Goal: Task Accomplishment & Management: Manage account settings

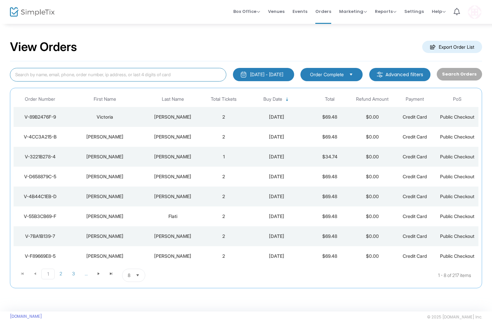
click at [96, 77] on input at bounding box center [118, 75] width 216 height 14
type input "[PERSON_NAME]"
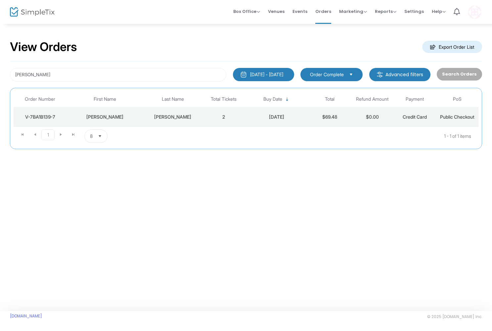
click at [104, 116] on div "[PERSON_NAME]" at bounding box center [104, 116] width 73 height 7
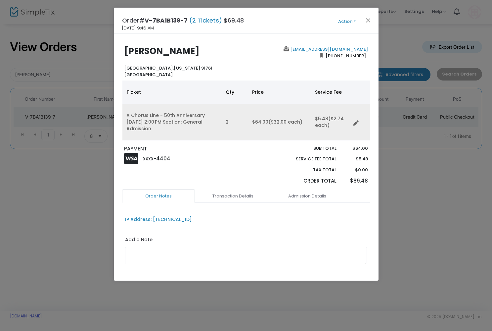
click at [355, 117] on td "Data table" at bounding box center [360, 122] width 19 height 37
click at [356, 121] on icon "Data table" at bounding box center [355, 122] width 5 height 5
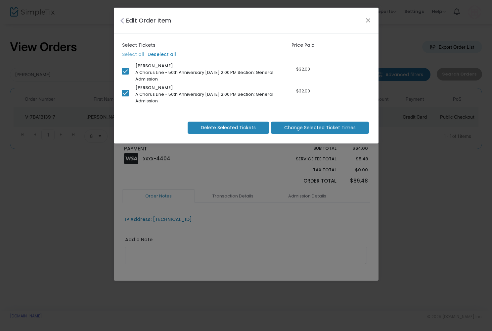
click at [298, 128] on span "Change Selected Ticket Times" at bounding box center [319, 127] width 71 height 7
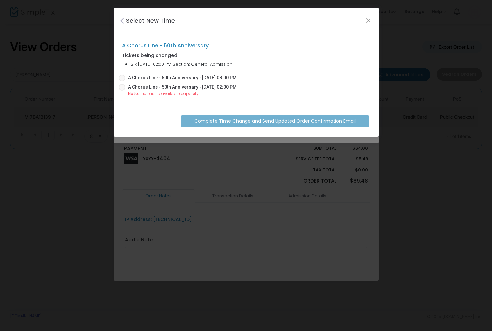
click at [122, 76] on span at bounding box center [122, 77] width 7 height 7
click at [122, 81] on input "A Chorus Line - 50th Anniversary - [DATE] 08:00 PM" at bounding box center [122, 81] width 0 height 0
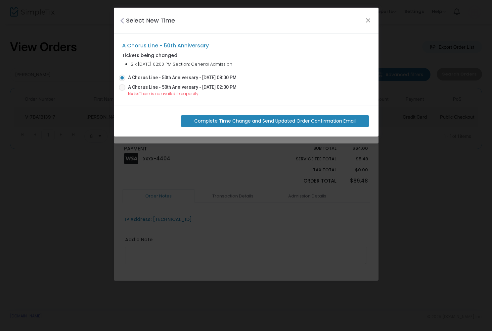
click at [251, 119] on span "Complete Time Change and Send Updated Order Confirmation Email" at bounding box center [274, 120] width 161 height 7
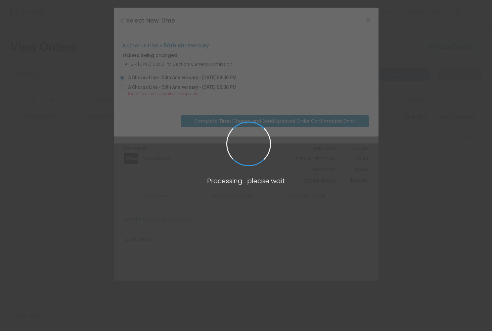
radio input "false"
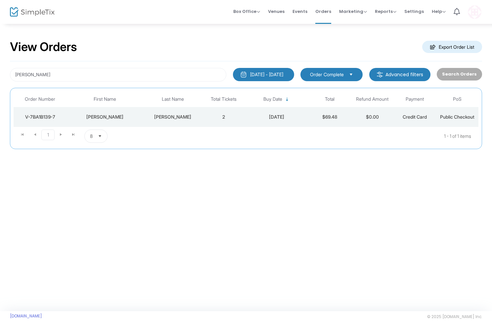
click at [109, 114] on div "[PERSON_NAME]" at bounding box center [104, 116] width 73 height 7
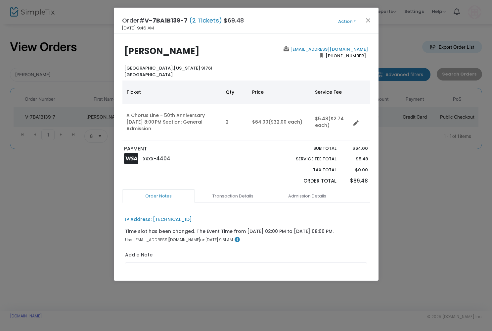
click at [349, 21] on button "Action" at bounding box center [347, 21] width 40 height 7
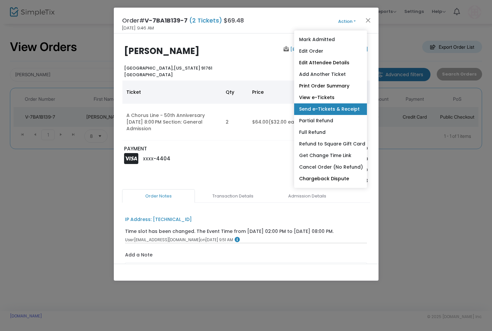
click at [327, 109] on link "Send e-Tickets & Receipt" at bounding box center [330, 109] width 73 height 12
type input "[EMAIL_ADDRESS][DOMAIN_NAME]"
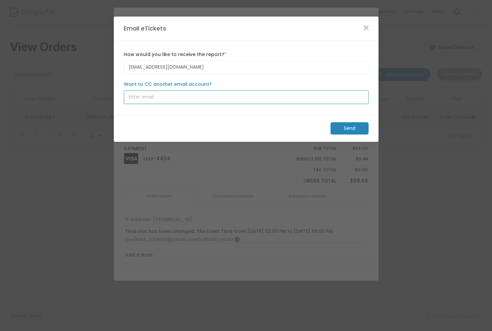
type input "[EMAIL_ADDRESS][DOMAIN_NAME]"
click at [352, 124] on m-button "Send" at bounding box center [350, 128] width 38 height 12
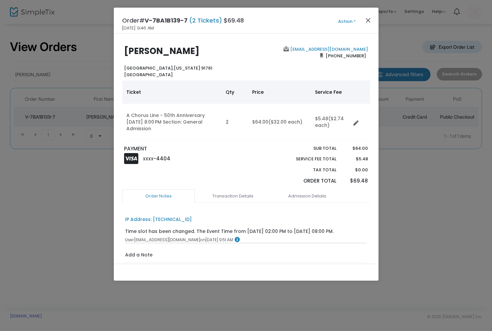
click at [368, 19] on button "Close" at bounding box center [368, 20] width 9 height 9
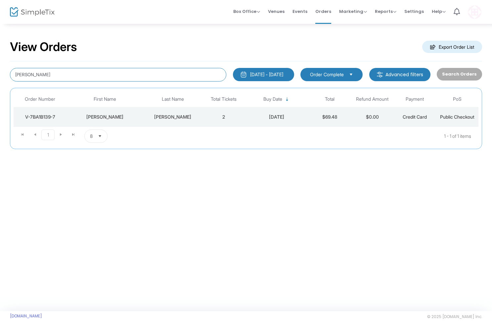
click at [122, 76] on input "[PERSON_NAME]" at bounding box center [118, 75] width 216 height 14
type input "[PERSON_NAME]"
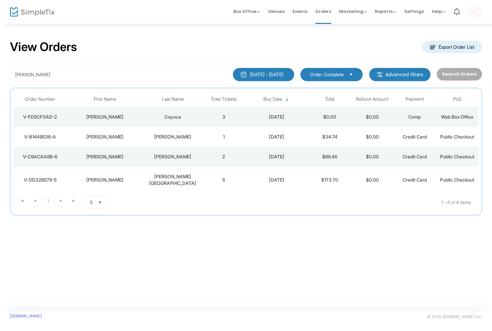
click at [104, 177] on div "[PERSON_NAME]" at bounding box center [104, 179] width 73 height 7
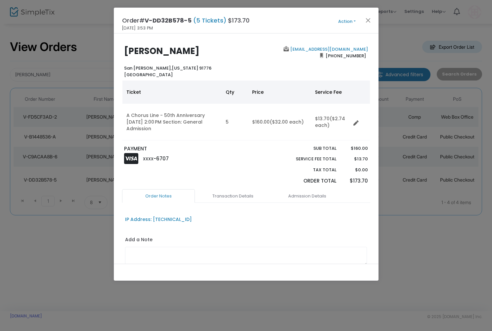
click at [98, 217] on ngb-modal-window "Order# V-DD32B578-5 (5 Tickets) $173.70 [DATE] 3:53 PM Action Mark Admitted Edi…" at bounding box center [246, 165] width 492 height 331
click at [368, 22] on button "Close" at bounding box center [368, 20] width 9 height 9
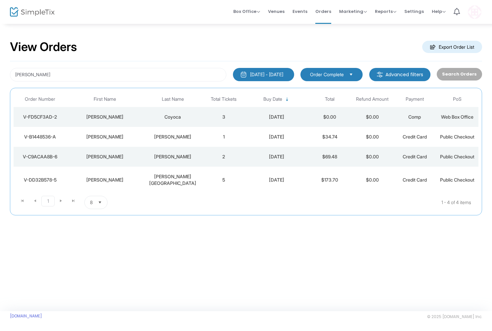
click at [105, 176] on div "[PERSON_NAME]" at bounding box center [104, 179] width 73 height 7
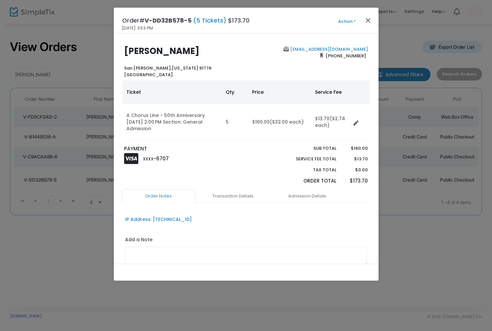
click at [368, 20] on button "Close" at bounding box center [368, 20] width 9 height 9
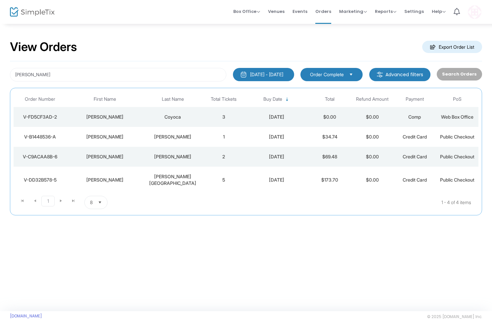
click at [182, 176] on div "[PERSON_NAME][GEOGRAPHIC_DATA]" at bounding box center [173, 179] width 56 height 13
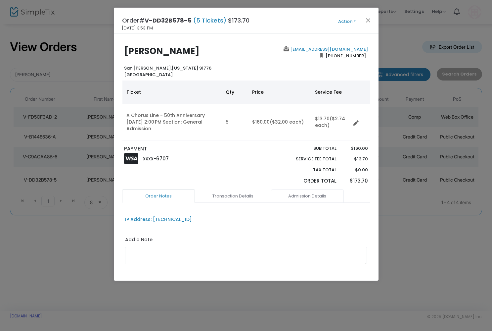
click at [304, 192] on link "Admission Details" at bounding box center [307, 196] width 73 height 14
